Goal: Transaction & Acquisition: Purchase product/service

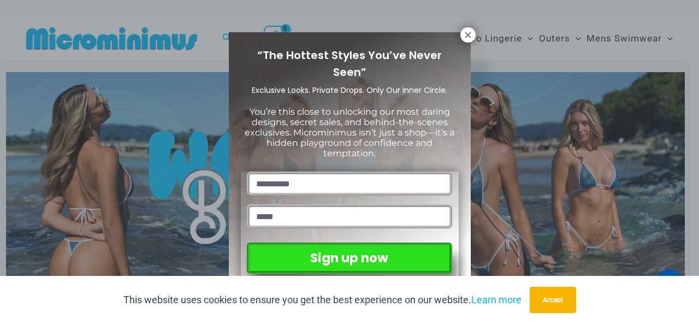
click at [458, 31] on div "“The Hottest Styles You’ve Never Seen” Exclusive Looks. Private Drops. Only Our…" at bounding box center [349, 162] width 699 height 324
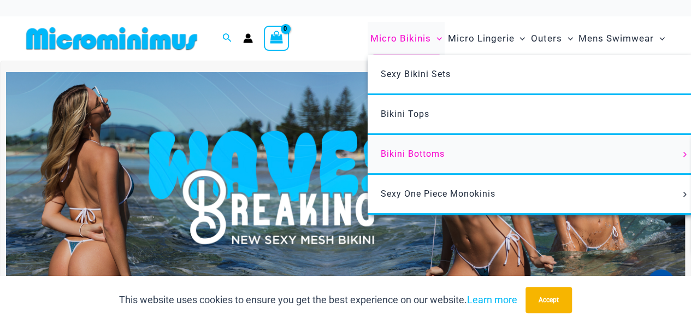
click at [428, 154] on span "Bikini Bottoms" at bounding box center [413, 154] width 64 height 10
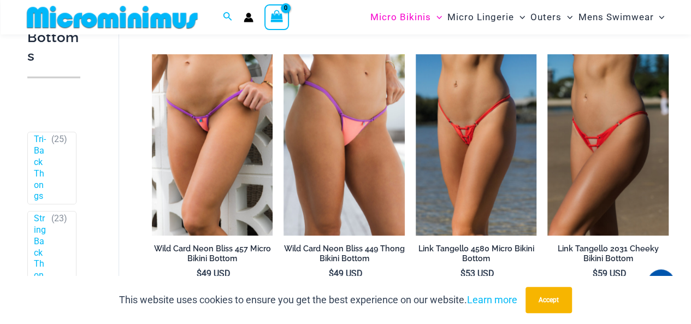
scroll to position [208, 0]
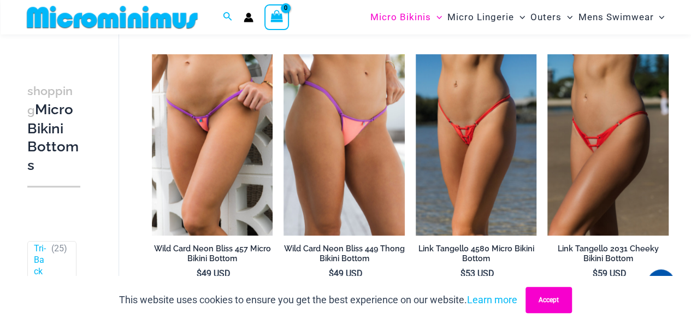
click at [548, 297] on button "Accept" at bounding box center [548, 300] width 46 height 26
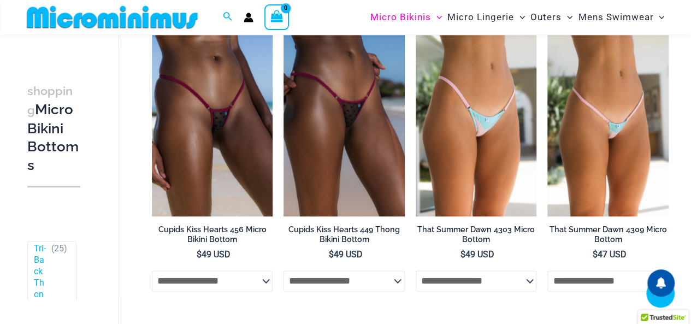
scroll to position [2777, 0]
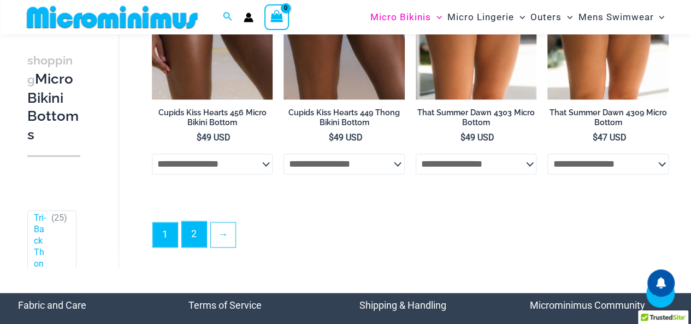
click at [189, 238] on link "2" at bounding box center [194, 234] width 25 height 26
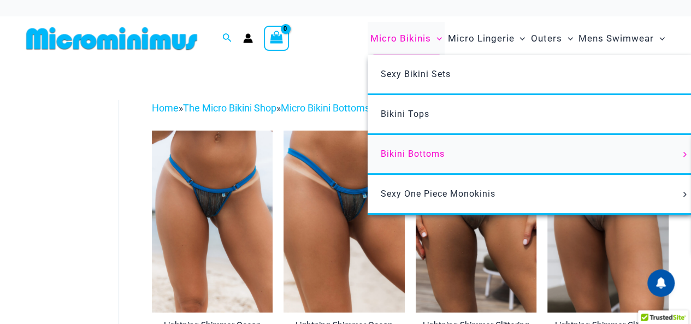
click at [406, 152] on span "Bikini Bottoms" at bounding box center [413, 154] width 64 height 10
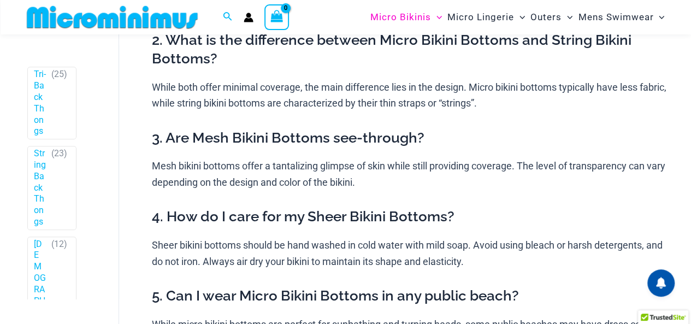
scroll to position [382, 0]
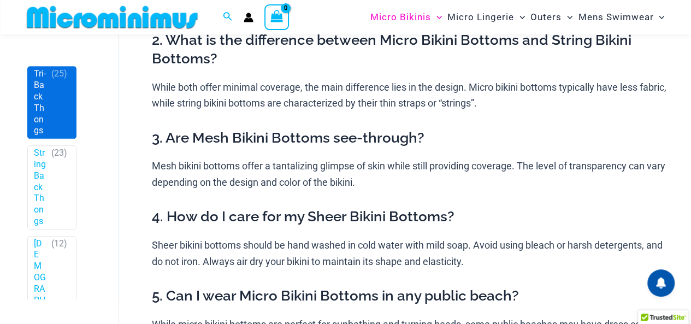
click at [56, 137] on span "( 25 )" at bounding box center [59, 103] width 16 height 68
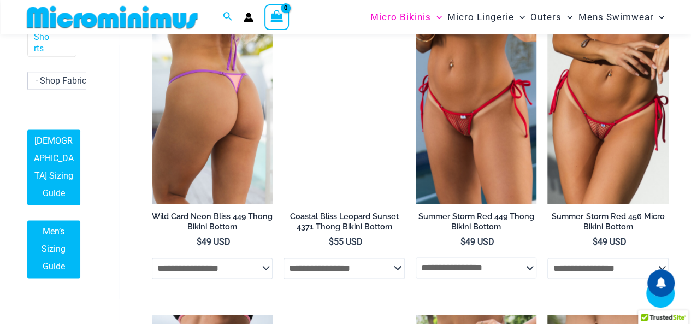
scroll to position [920, 0]
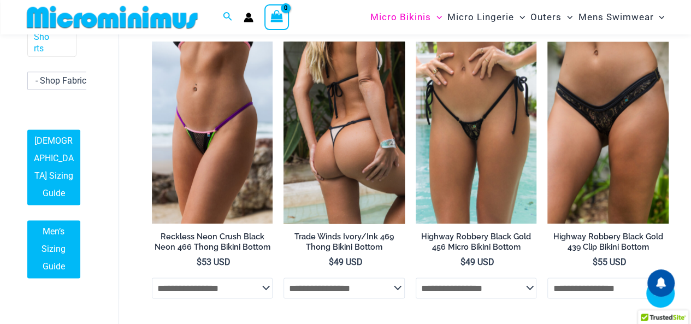
click at [374, 294] on select "**********" at bounding box center [343, 287] width 121 height 21
click at [369, 296] on select "**********" at bounding box center [343, 287] width 121 height 21
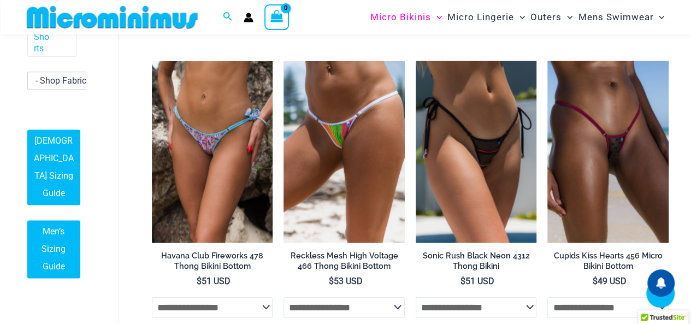
scroll to position [570, 0]
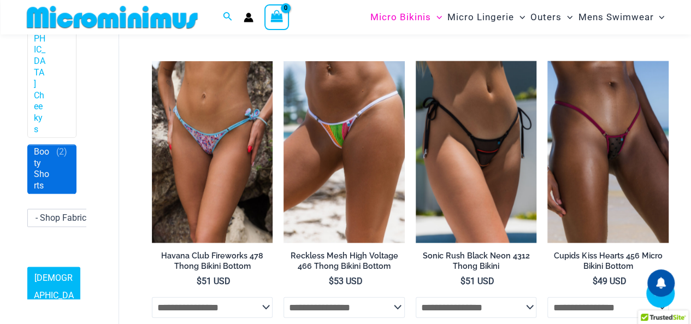
click at [42, 188] on span "Booty Shorts ( 2 )" at bounding box center [52, 169] width 48 height 49
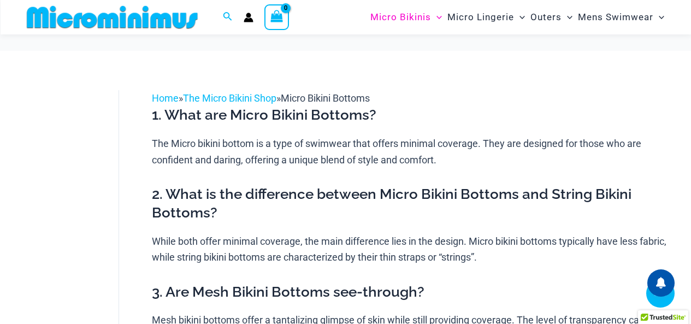
scroll to position [492, 0]
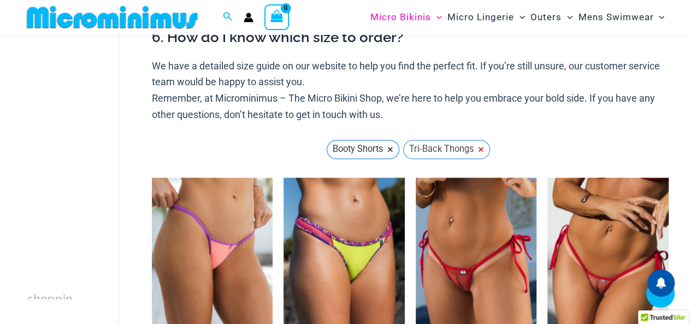
click at [477, 149] on span "Tri-Back Thongs ×" at bounding box center [446, 149] width 75 height 16
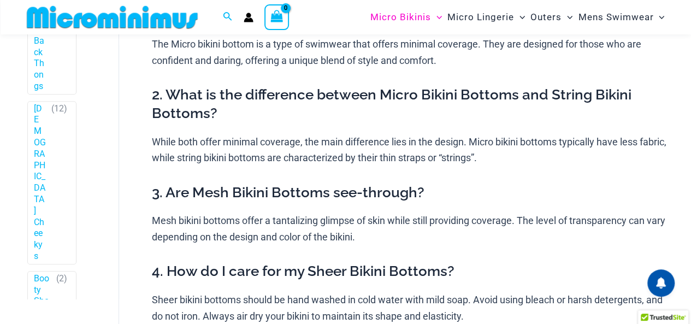
scroll to position [109, 0]
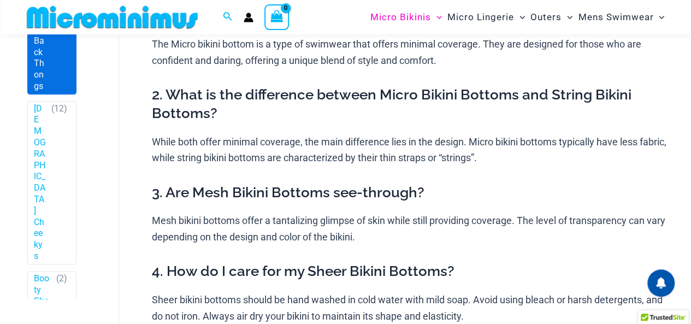
click at [52, 92] on span "( 23 )" at bounding box center [59, 53] width 16 height 80
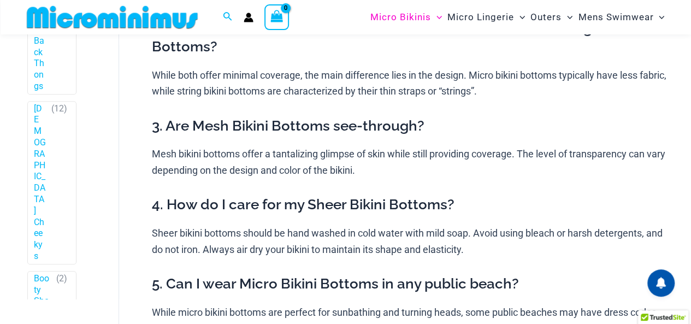
scroll to position [373, 0]
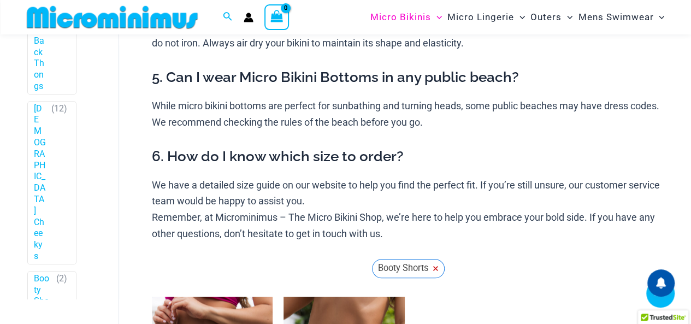
click at [438, 267] on span "×" at bounding box center [436, 268] width 6 height 9
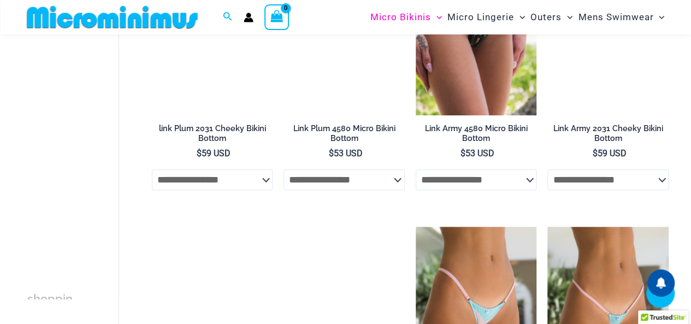
scroll to position [2676, 0]
